Goal: Book appointment/travel/reservation

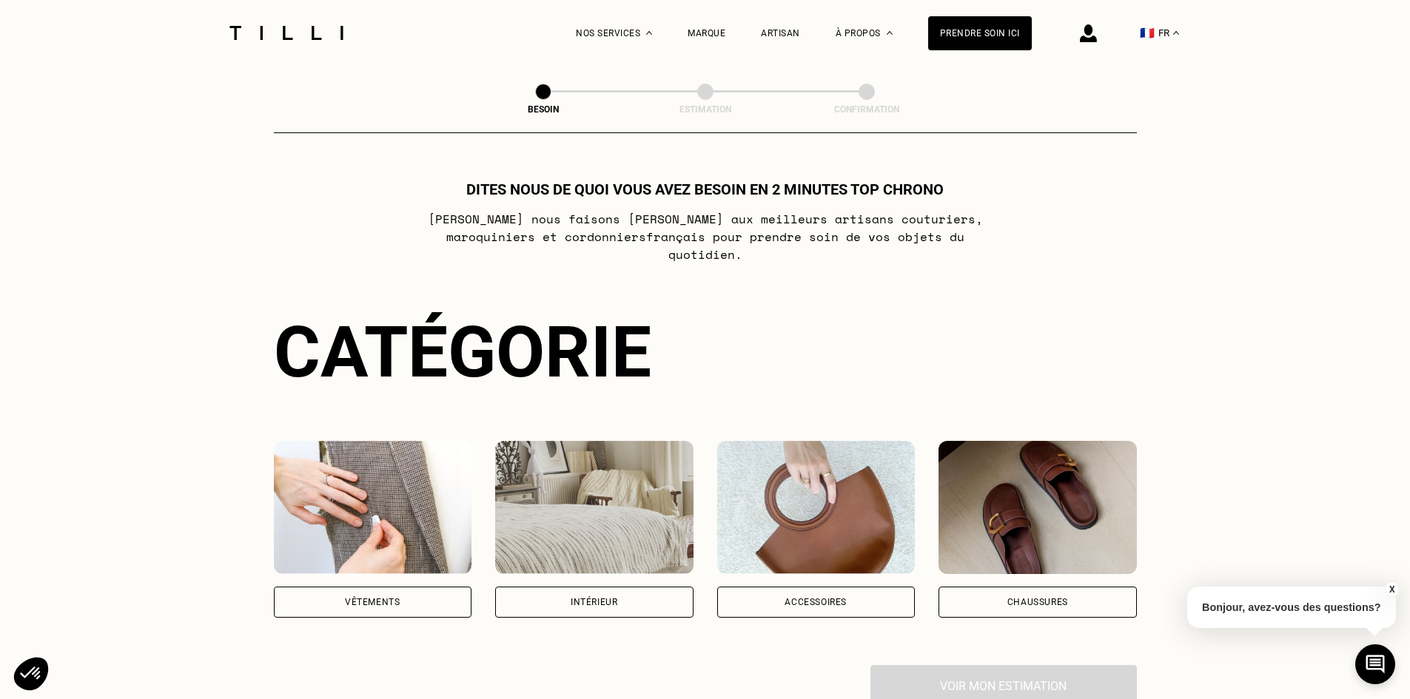
click at [407, 604] on div "Catégorie Vêtements Intérieur Accessoires Chaussures Voir mon estimation" at bounding box center [705, 509] width 863 height 396
click at [407, 599] on div "Vêtements" at bounding box center [373, 602] width 198 height 31
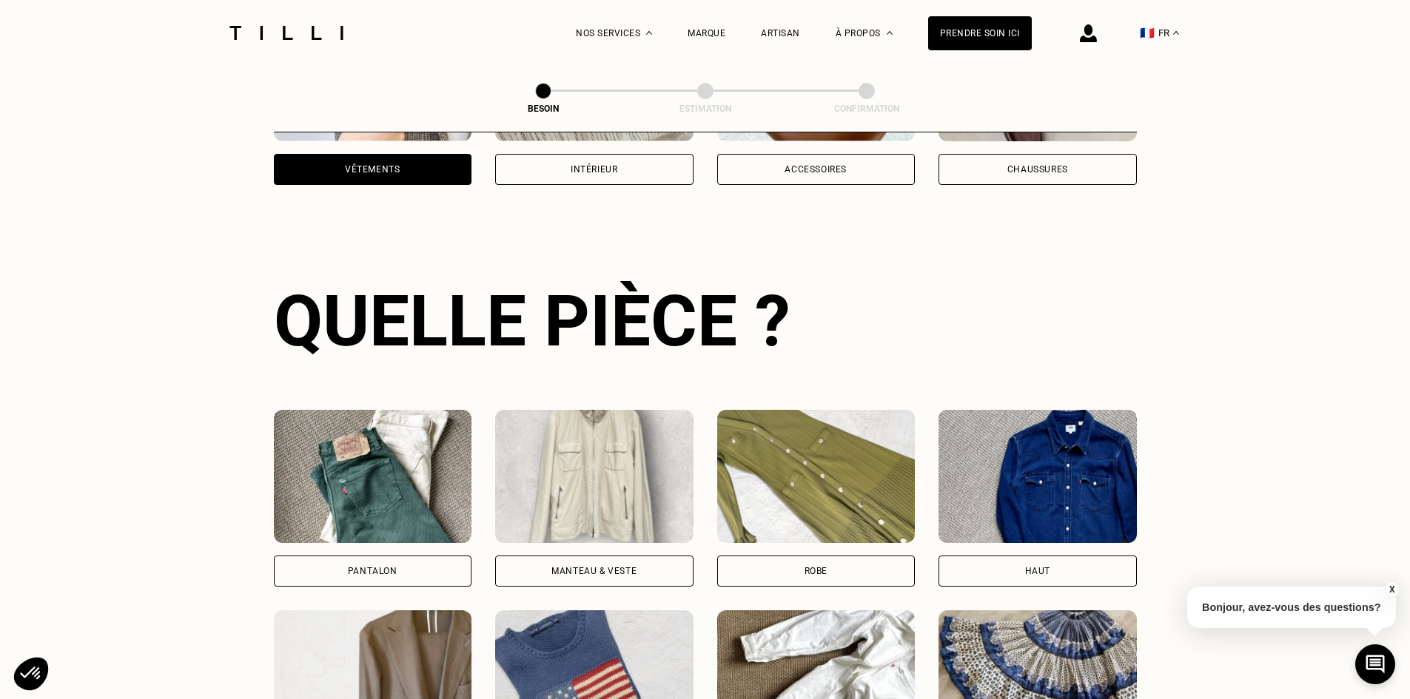
scroll to position [484, 0]
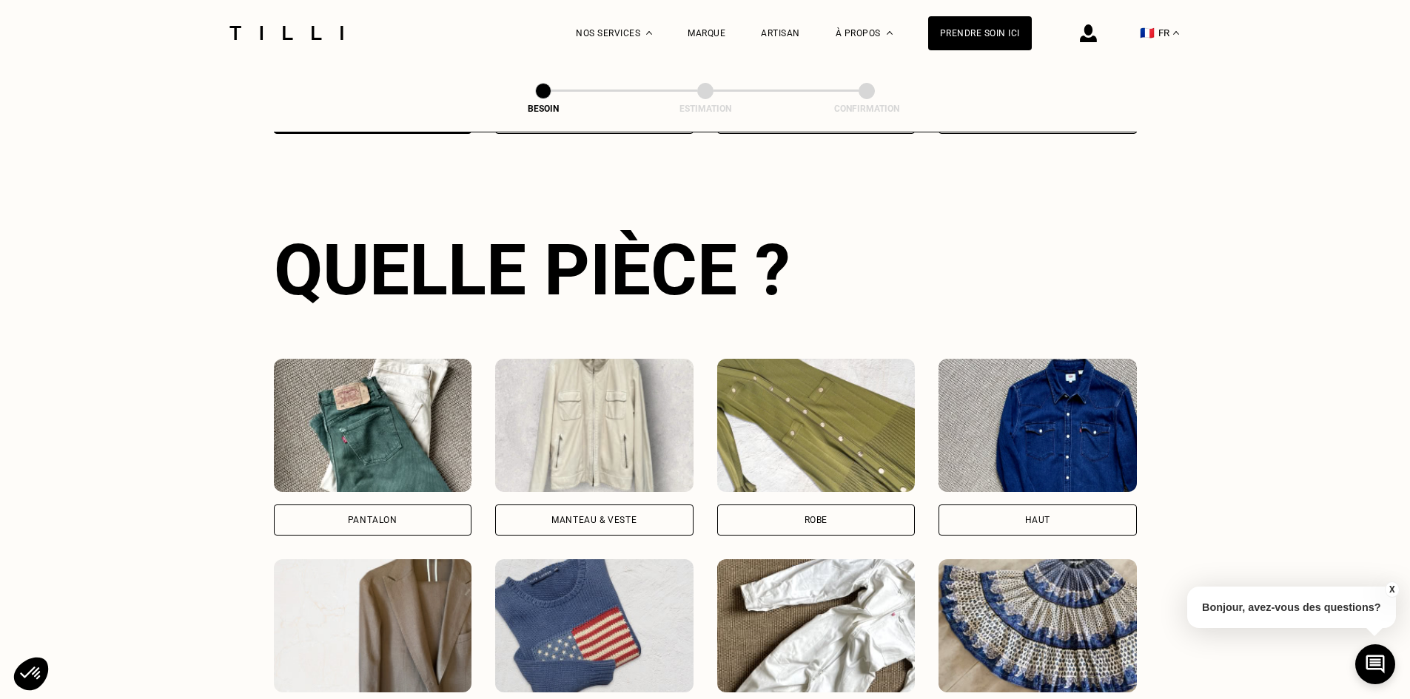
click at [388, 505] on div "Pantalon" at bounding box center [373, 520] width 198 height 31
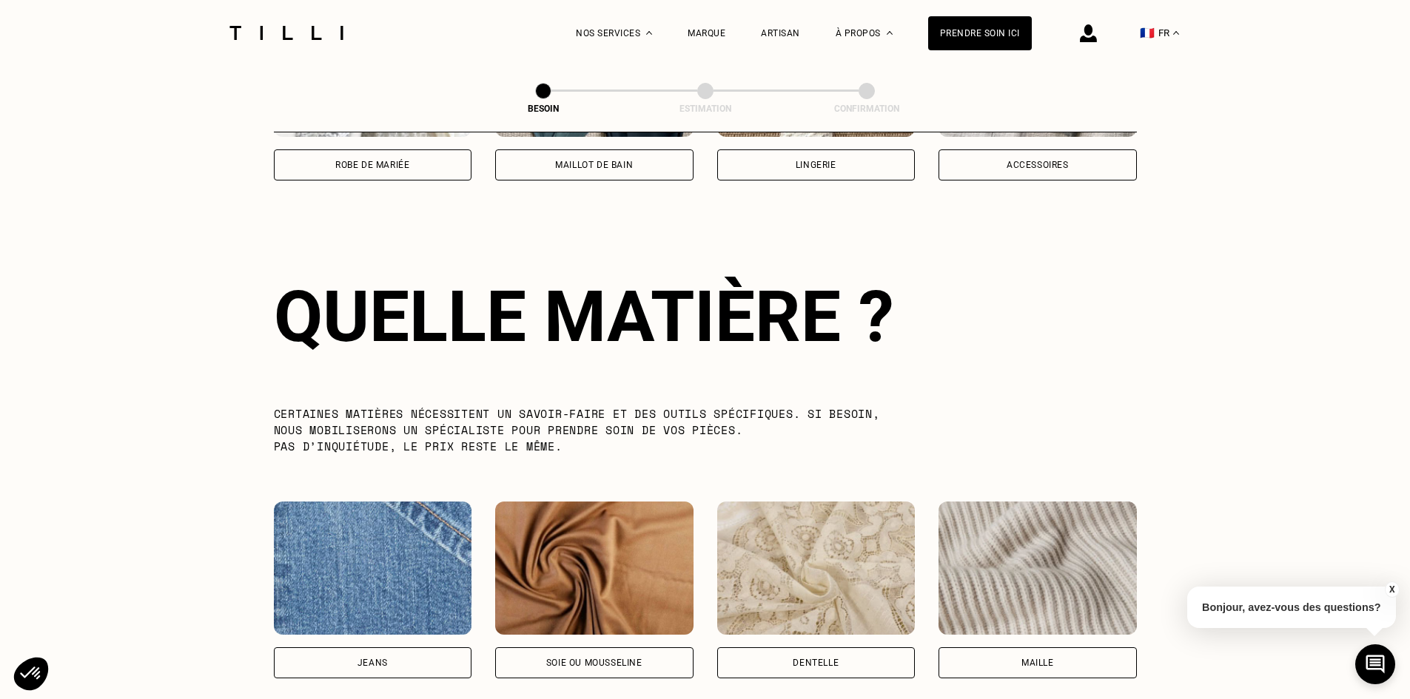
scroll to position [1289, 0]
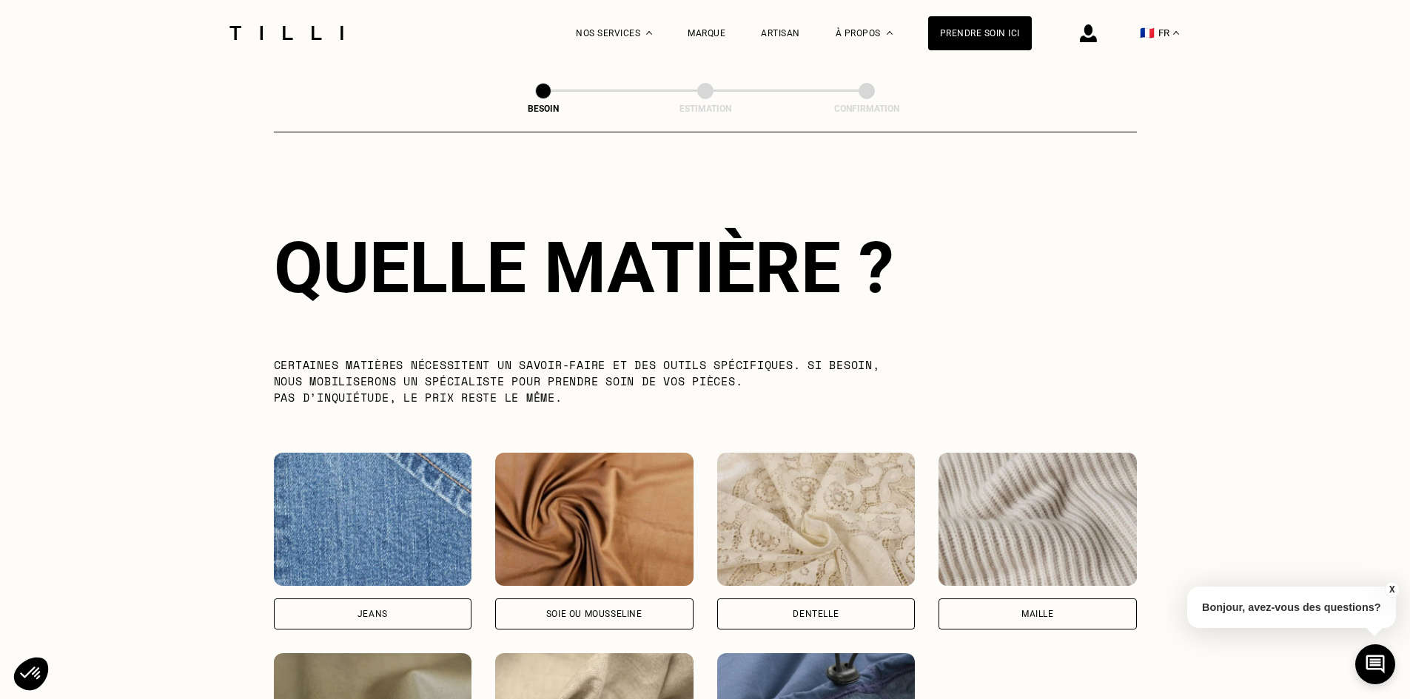
click at [390, 497] on img at bounding box center [373, 519] width 198 height 133
select select "FR"
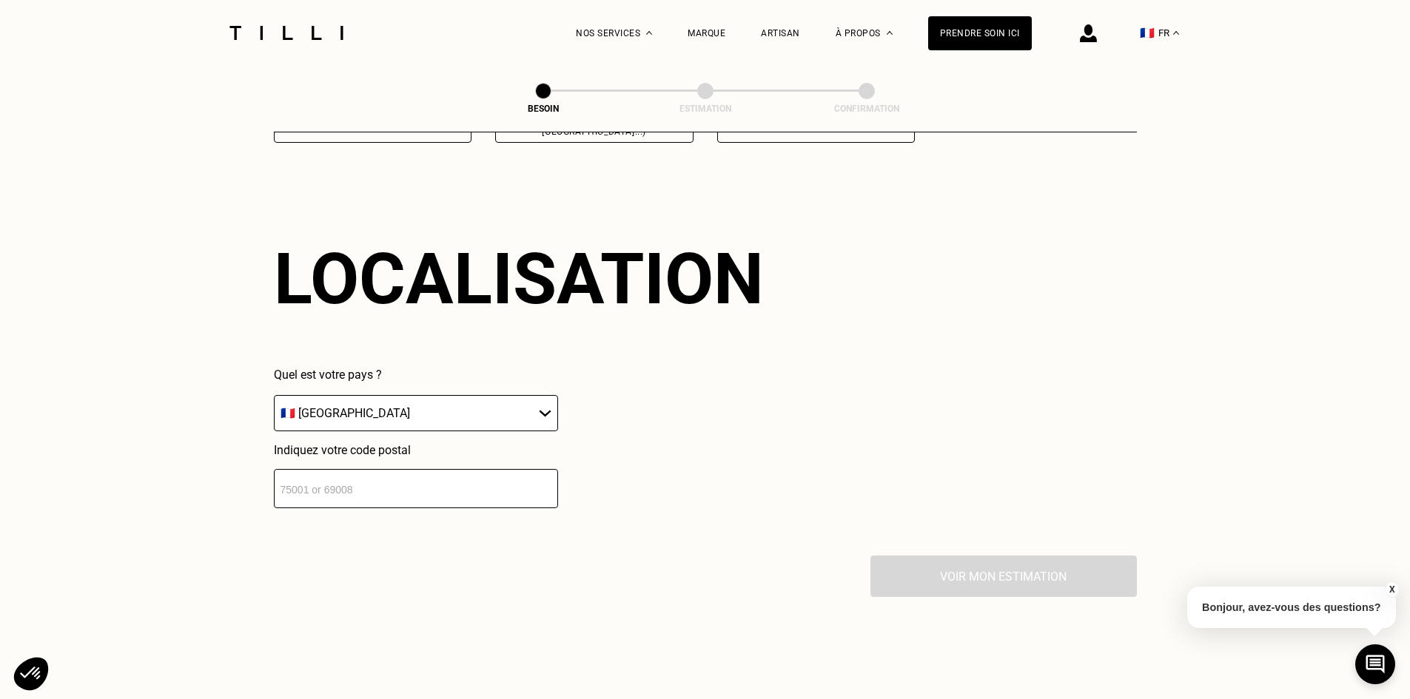
scroll to position [1990, 0]
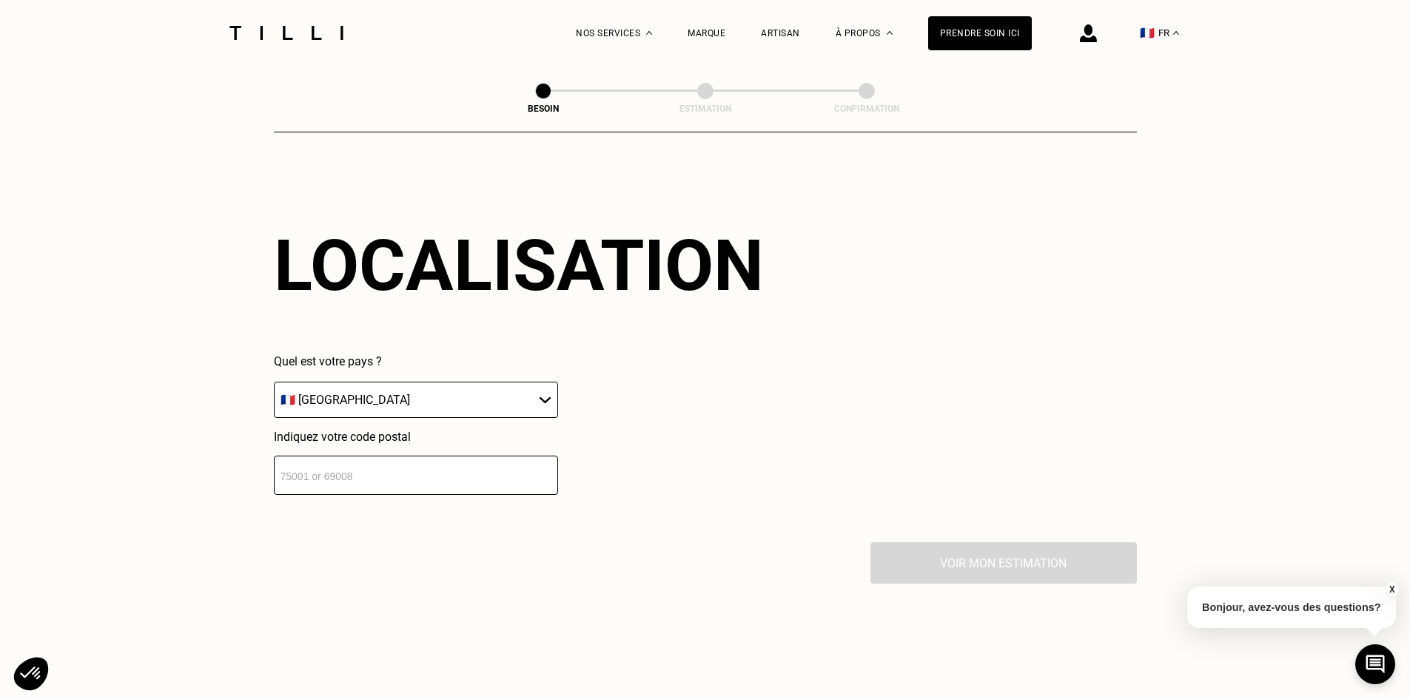
click at [482, 471] on input "number" at bounding box center [416, 475] width 284 height 39
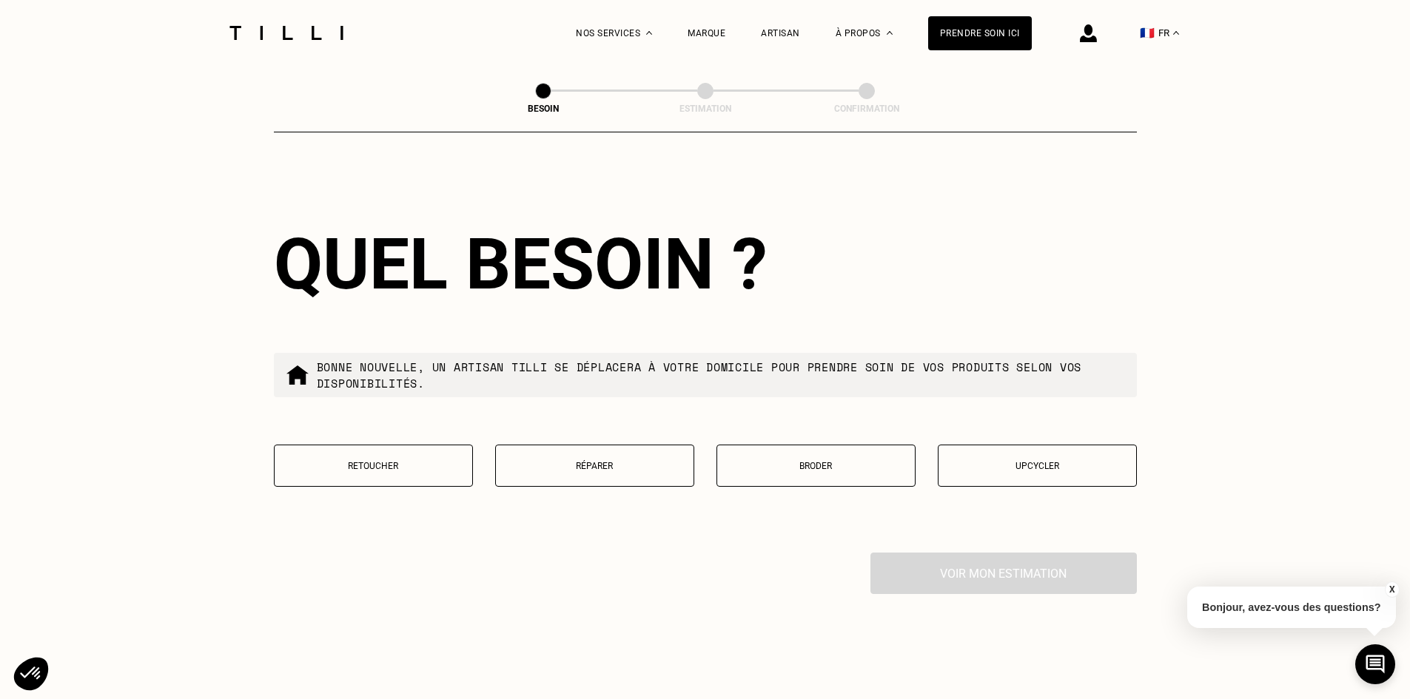
scroll to position [2358, 0]
type input "75012"
click at [626, 463] on p "Réparer" at bounding box center [594, 465] width 183 height 10
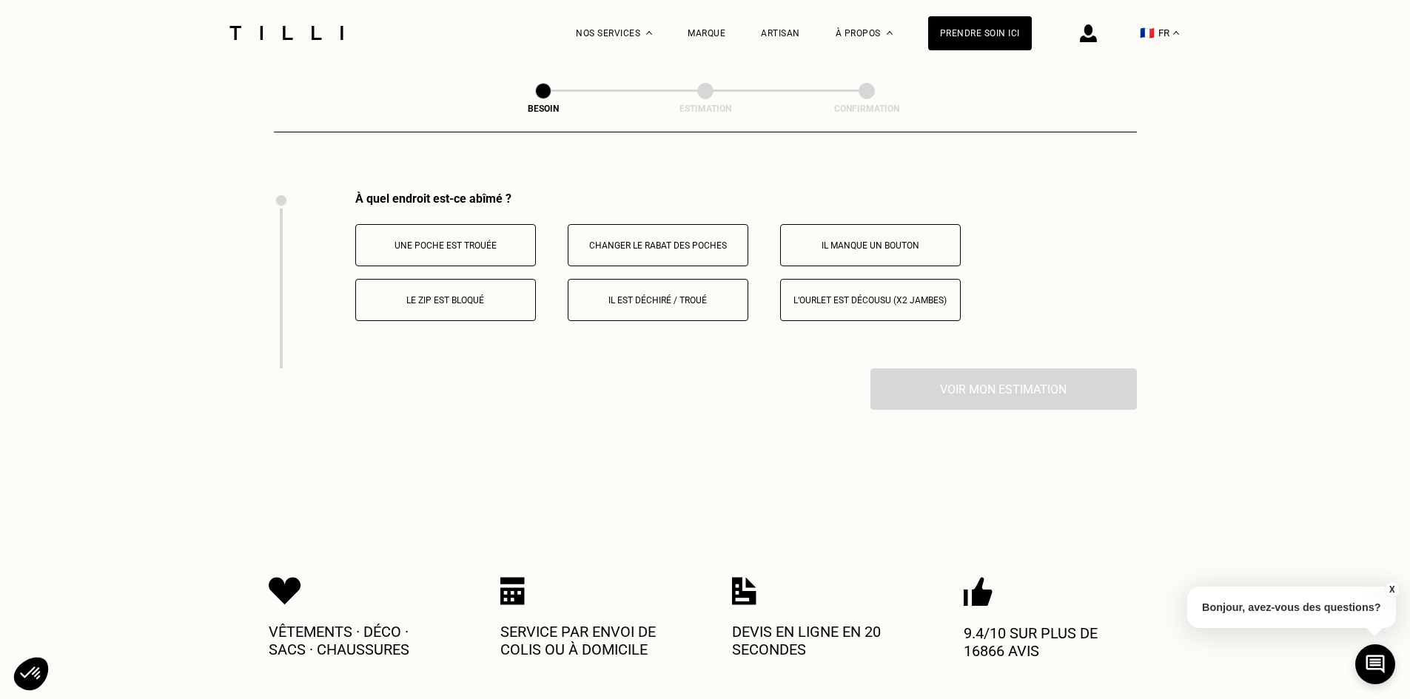
scroll to position [2737, 0]
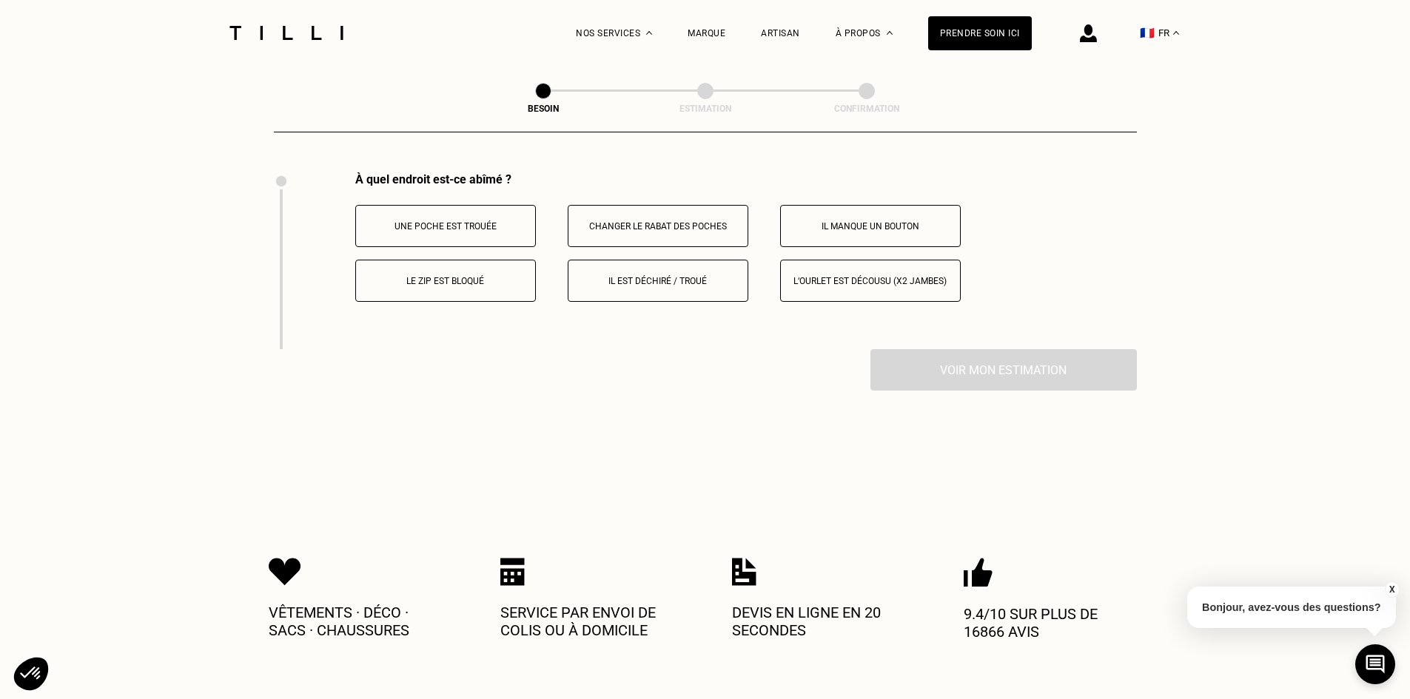
click at [649, 276] on p "Il est déchiré / troué" at bounding box center [658, 281] width 164 height 10
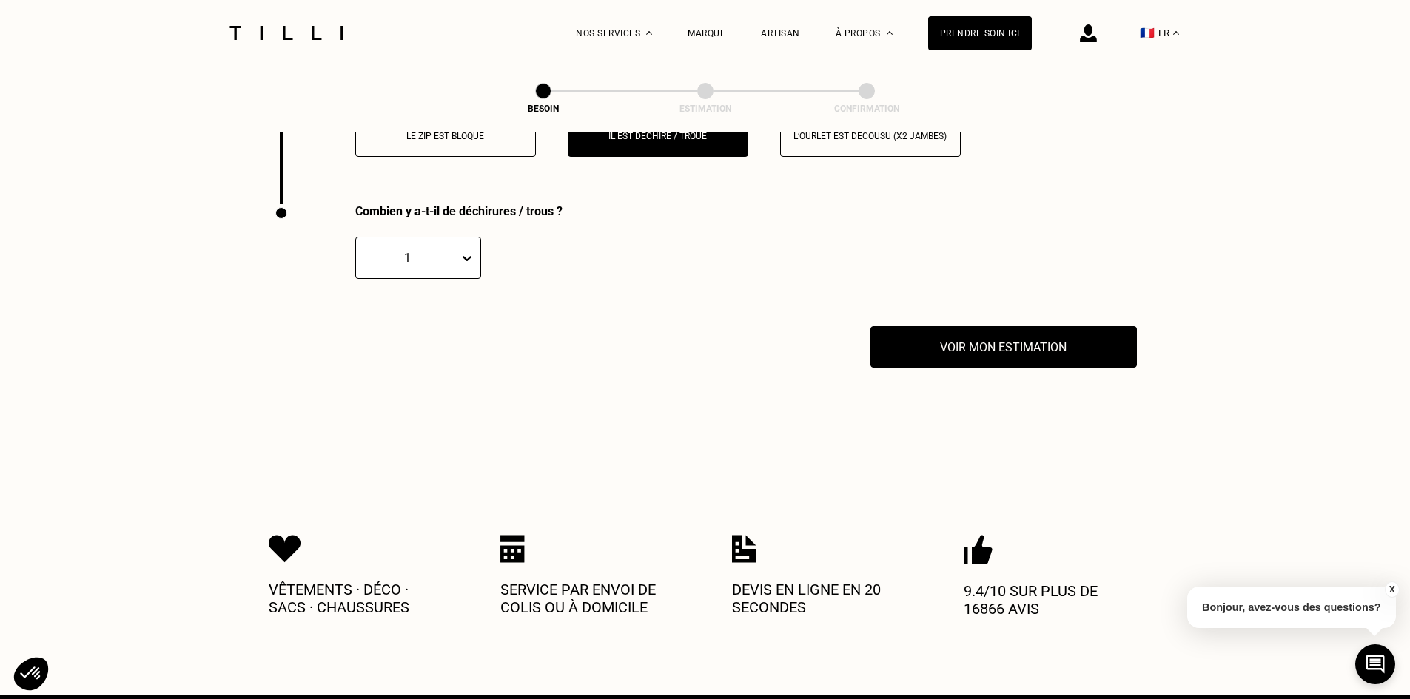
scroll to position [2914, 0]
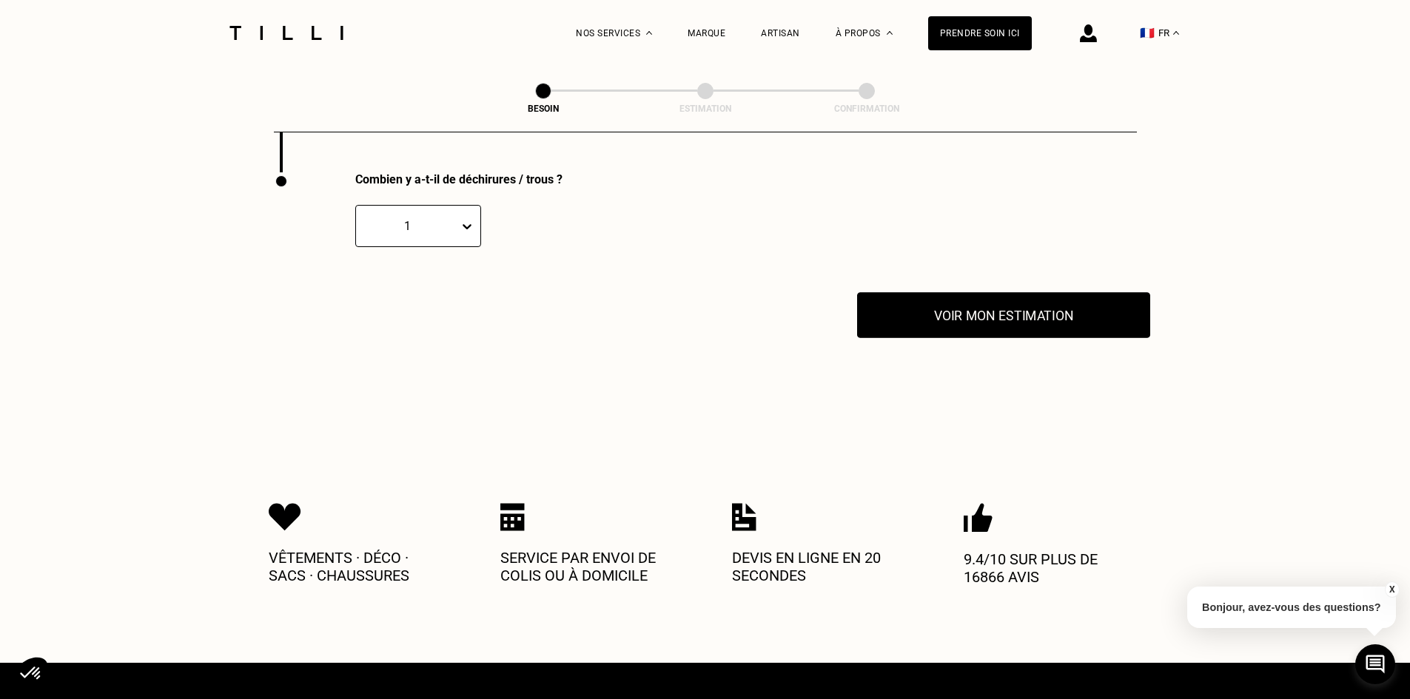
click at [1066, 320] on button "Voir mon estimation" at bounding box center [1003, 315] width 293 height 46
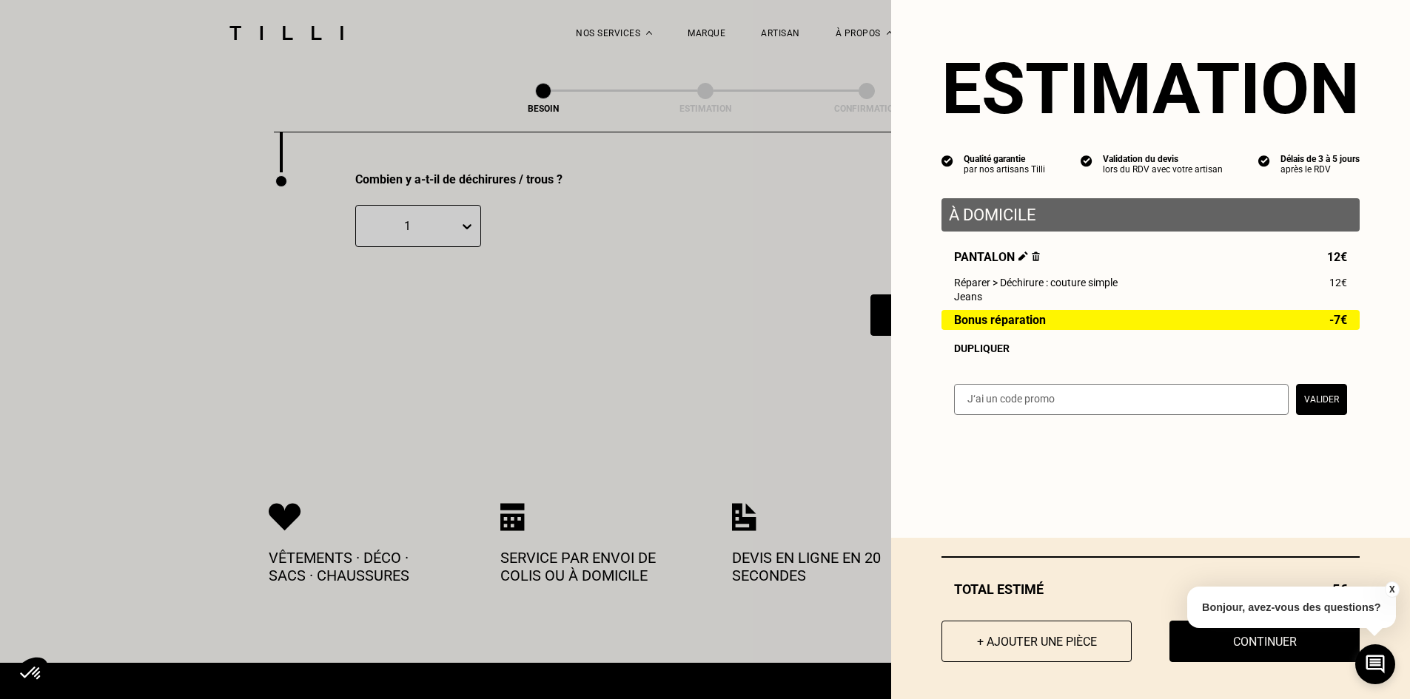
drag, startPoint x: 997, startPoint y: 352, endPoint x: 1009, endPoint y: 335, distance: 20.3
click at [996, 352] on div "Dupliquer" at bounding box center [1150, 349] width 393 height 12
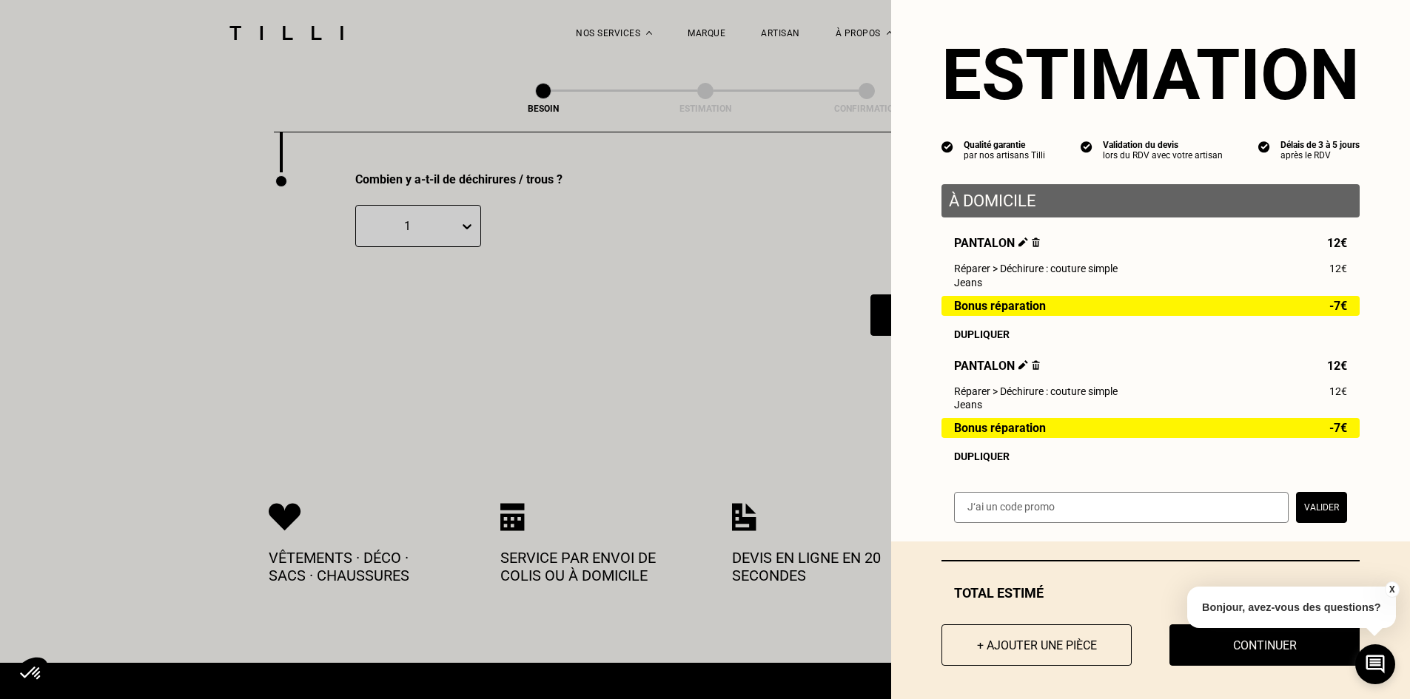
scroll to position [27, 0]
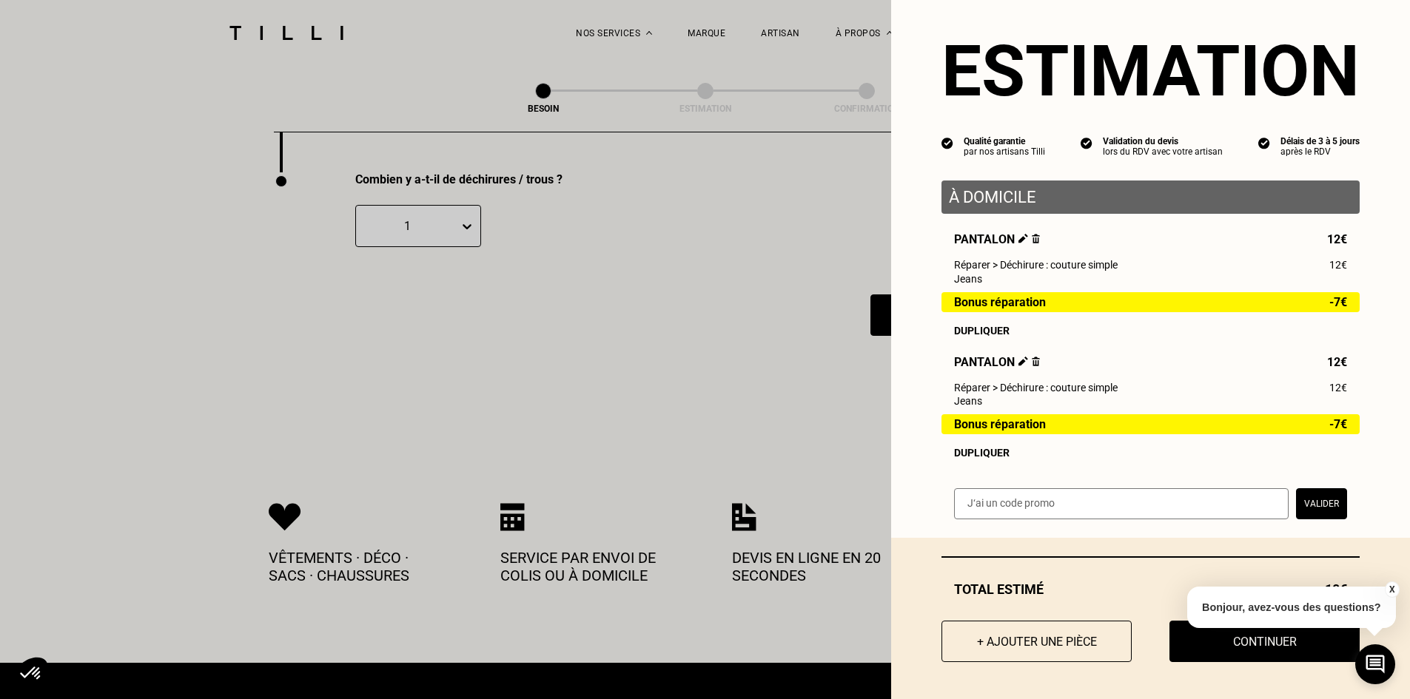
click at [1032, 361] on img at bounding box center [1036, 362] width 8 height 10
click at [1032, 357] on img at bounding box center [1036, 362] width 8 height 10
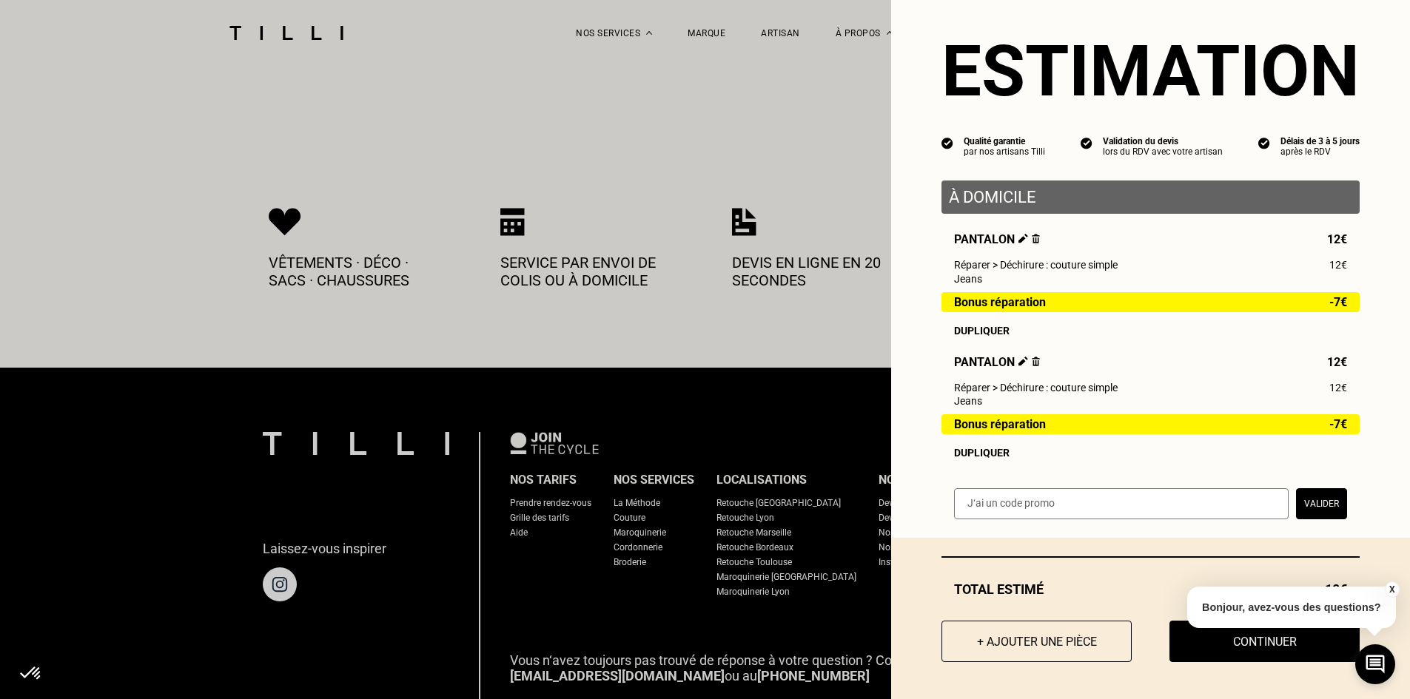
scroll to position [3210, 0]
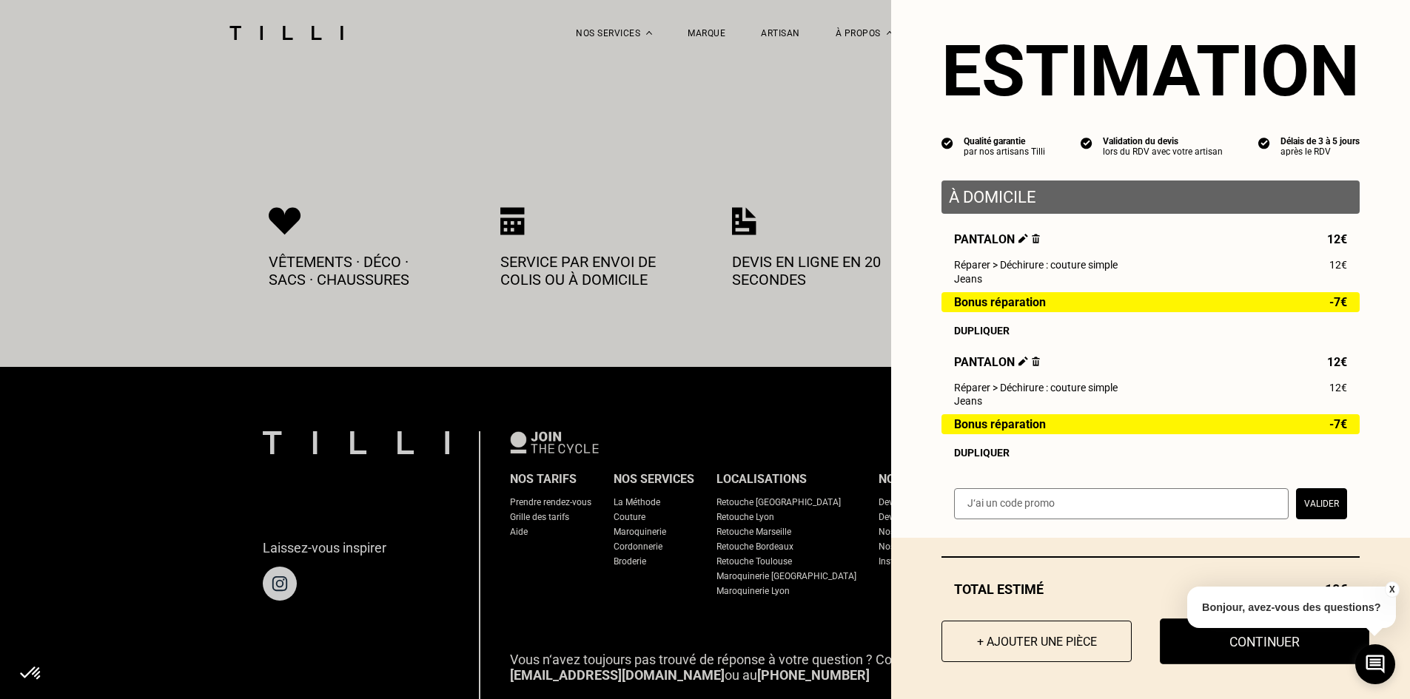
click at [1180, 636] on button "Continuer" at bounding box center [1264, 642] width 209 height 46
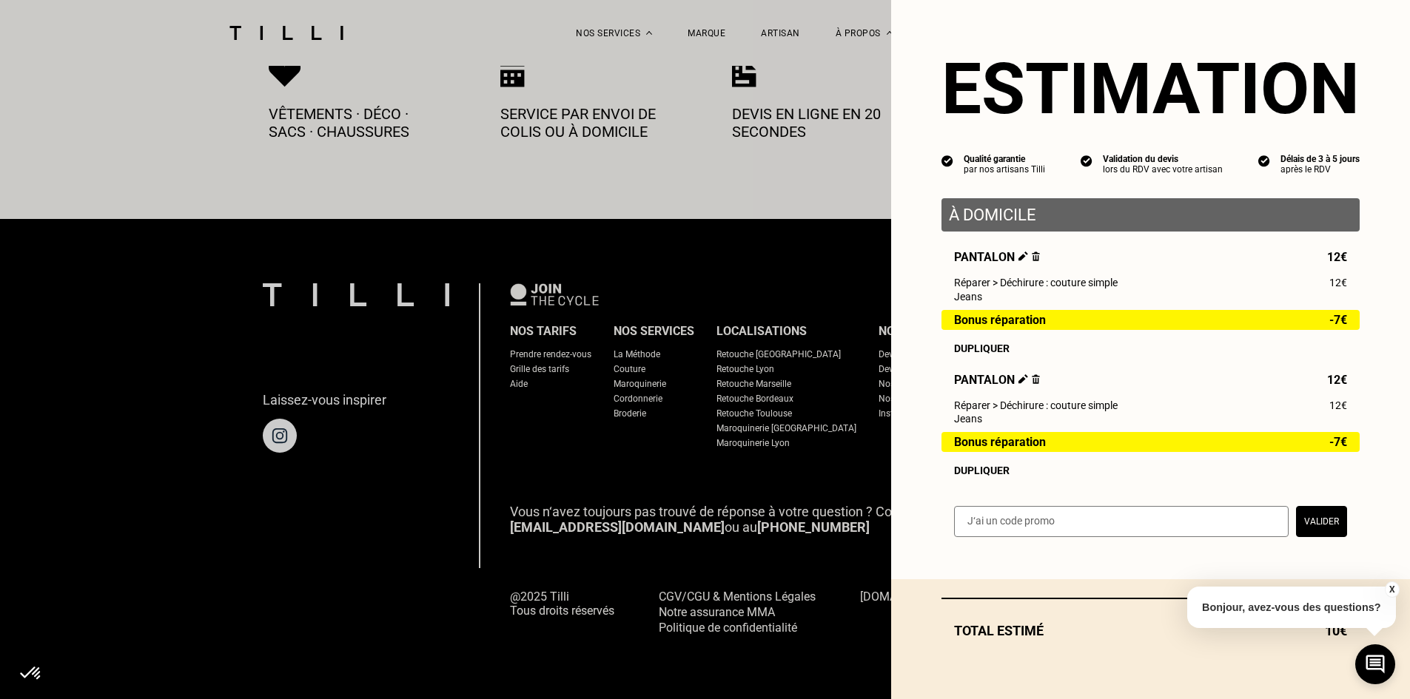
scroll to position [658, 0]
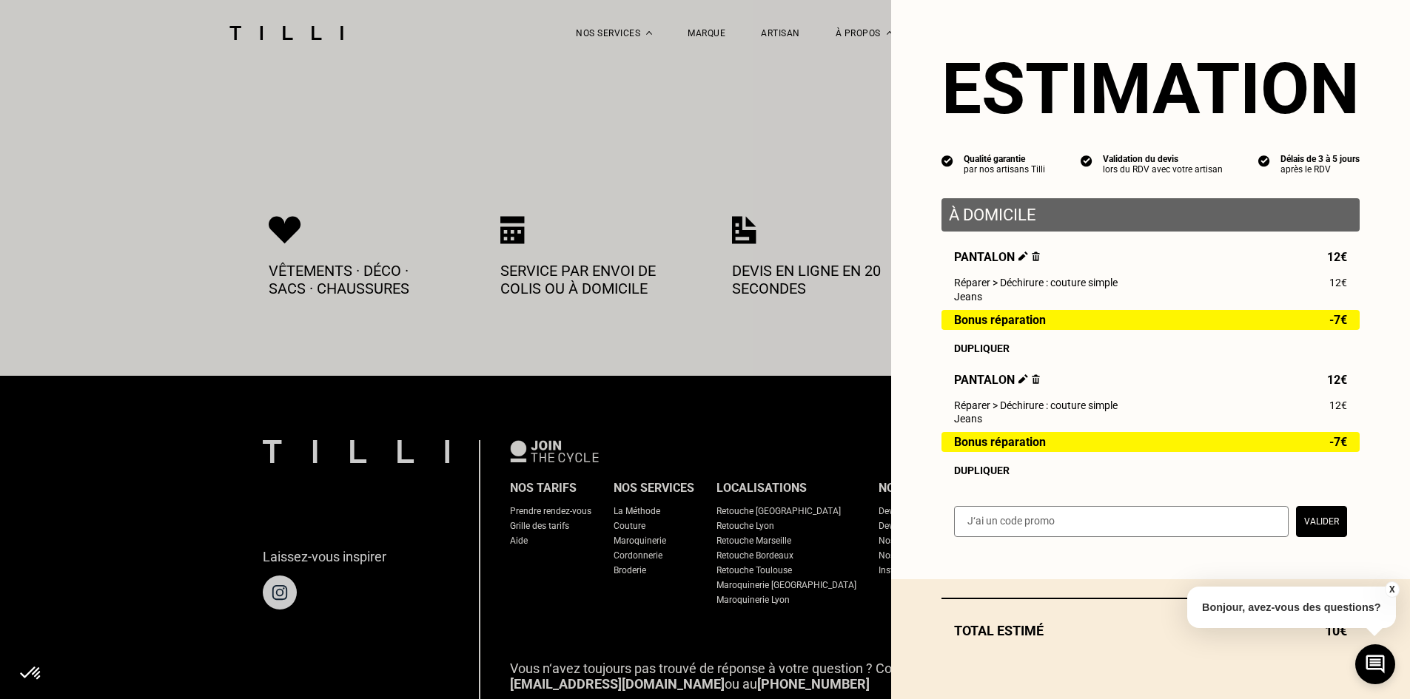
select select "FR"
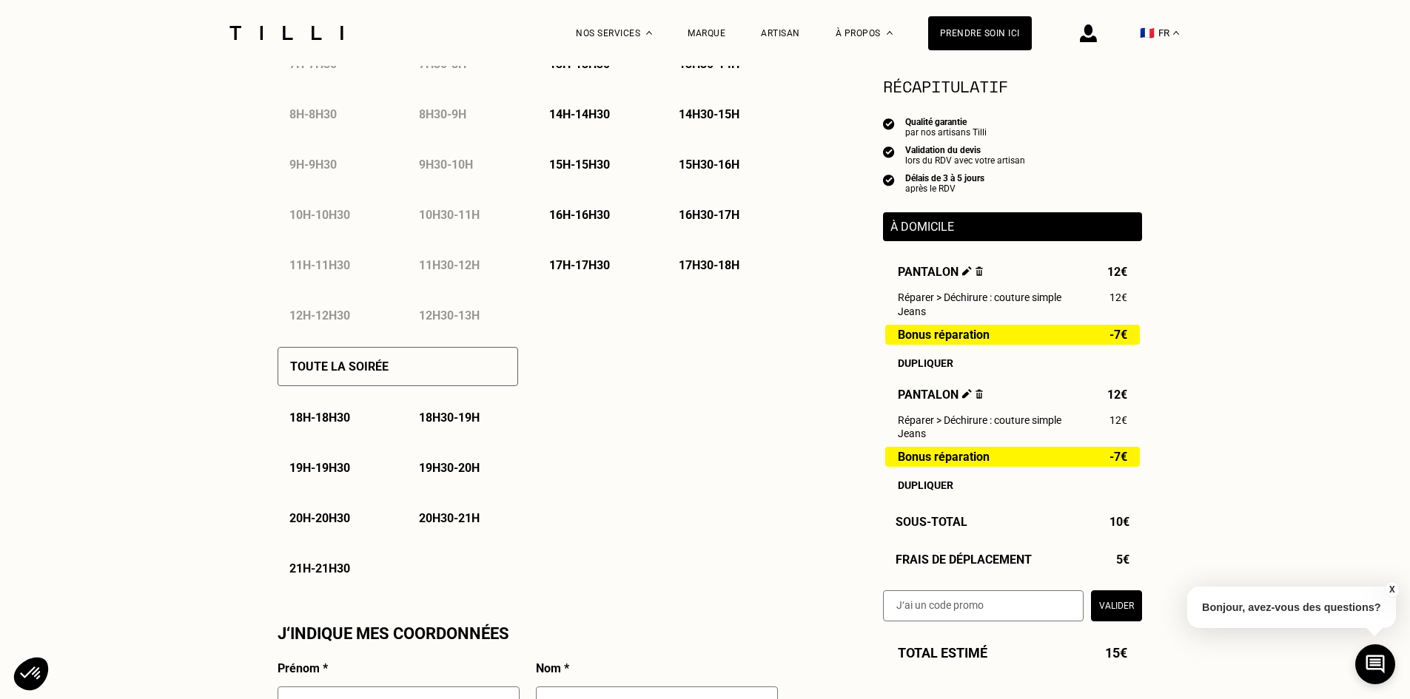
scroll to position [814, 0]
